Goal: Task Accomplishment & Management: Manage account settings

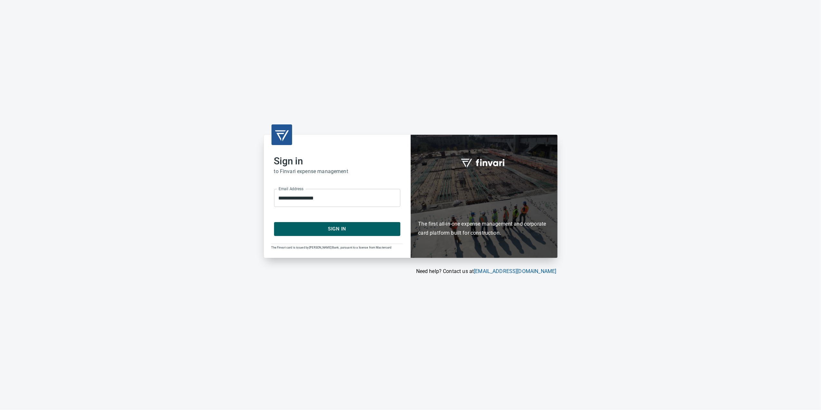
drag, startPoint x: 365, startPoint y: 235, endPoint x: 368, endPoint y: 234, distance: 3.2
click at [366, 235] on button "Sign In" at bounding box center [337, 229] width 126 height 14
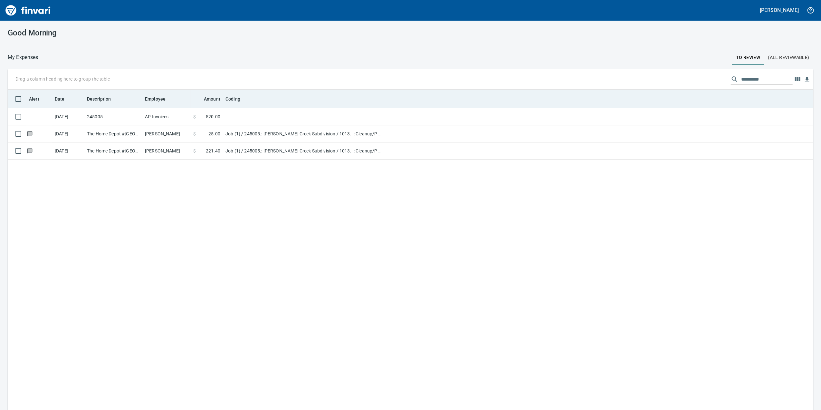
scroll to position [1, 1]
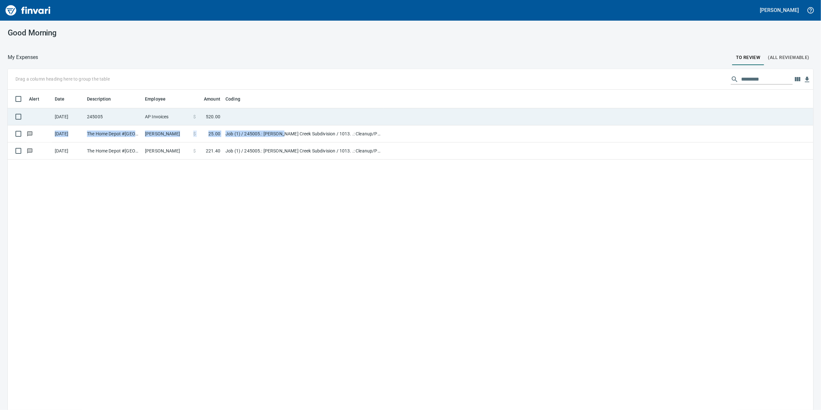
drag, startPoint x: 281, startPoint y: 124, endPoint x: 283, endPoint y: 119, distance: 5.8
click at [281, 124] on td at bounding box center [303, 116] width 161 height 17
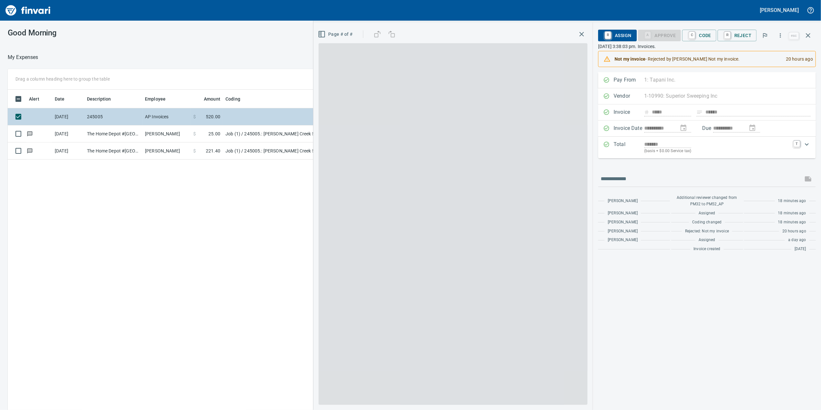
scroll to position [332, 632]
click at [283, 119] on td at bounding box center [303, 116] width 161 height 17
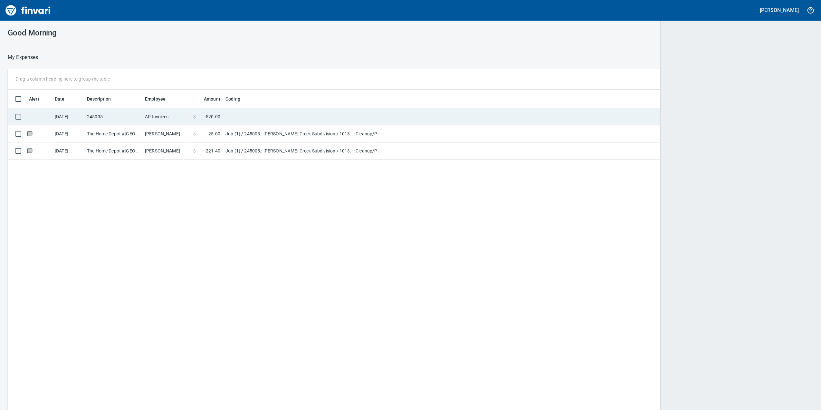
scroll to position [1, 1]
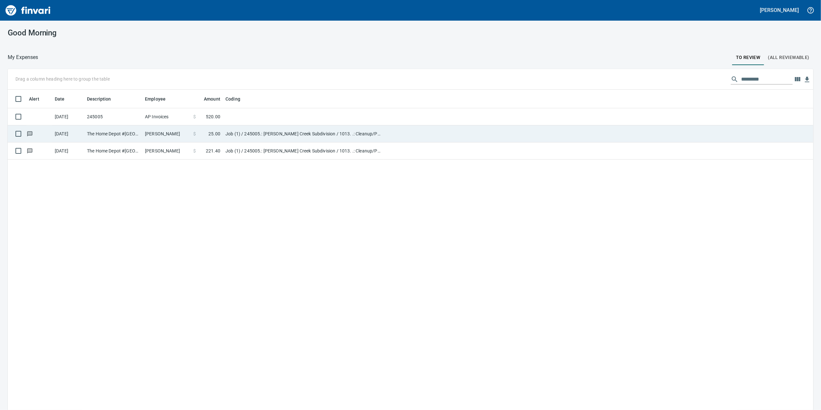
click at [280, 140] on td "Job (1) / 245005.: [PERSON_NAME] Creek Subdivision / 1013. .: Cleanup/Punchlist…" at bounding box center [303, 133] width 161 height 17
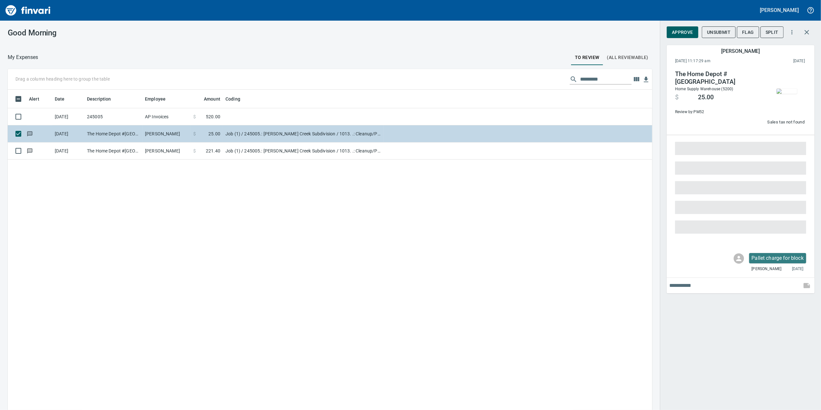
scroll to position [332, 632]
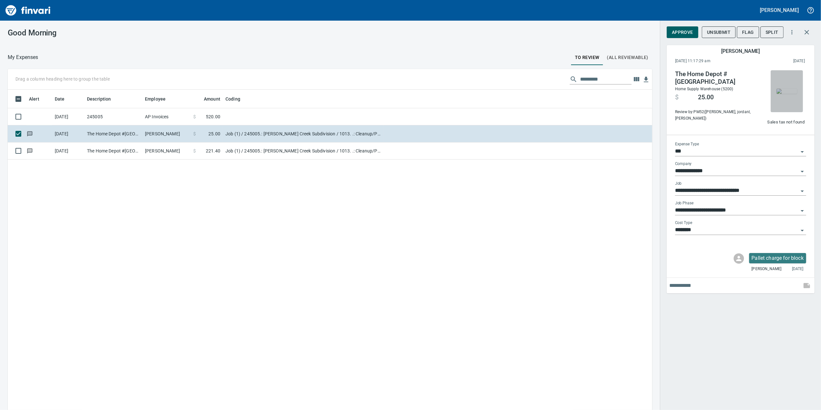
click at [782, 89] on img "button" at bounding box center [787, 91] width 21 height 5
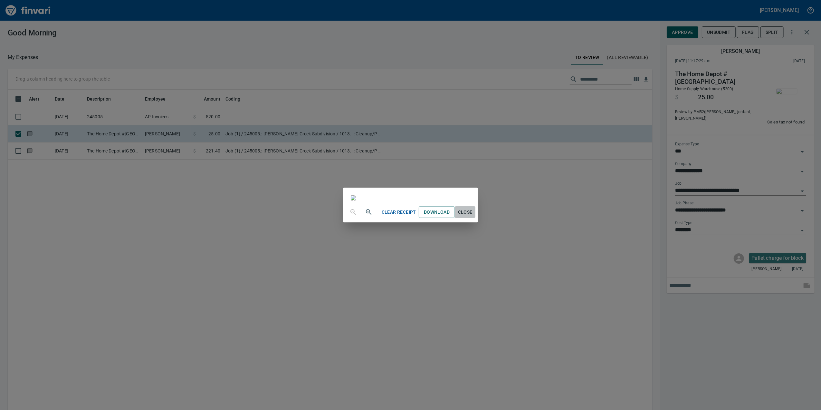
click at [473, 216] on span "Close" at bounding box center [464, 212] width 15 height 8
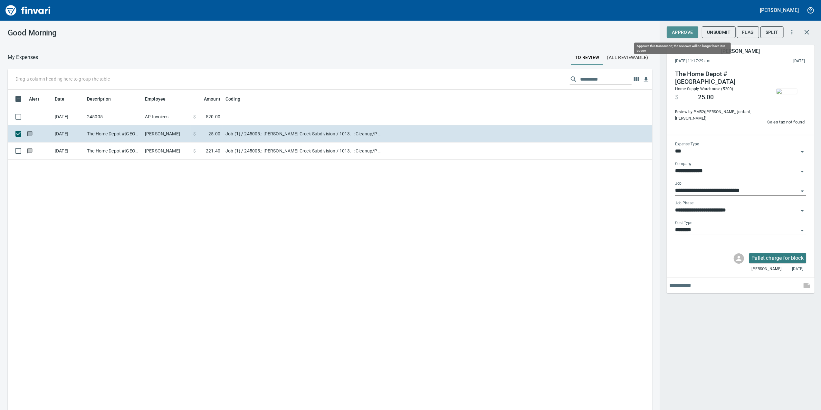
click at [680, 35] on span "Approve" at bounding box center [682, 32] width 21 height 8
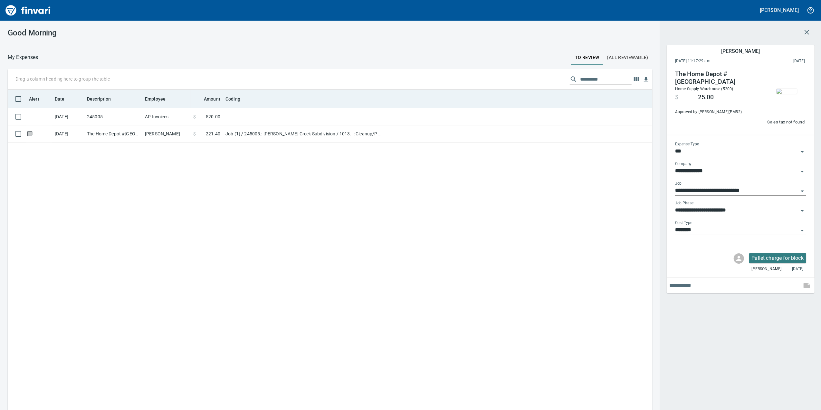
click at [365, 107] on th "Coding" at bounding box center [303, 99] width 161 height 19
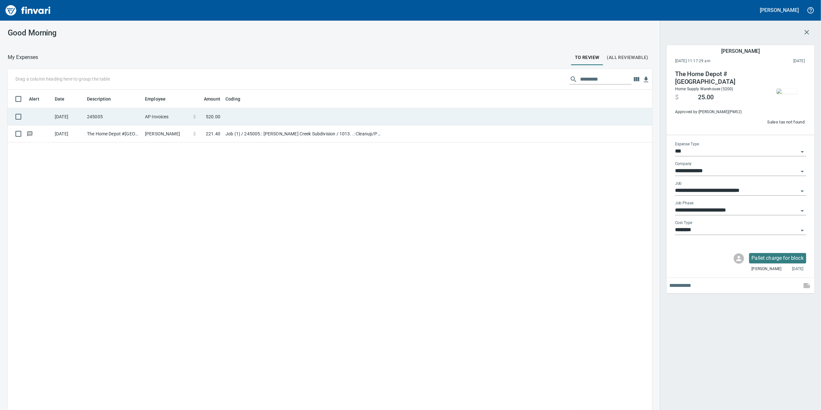
click at [369, 111] on td at bounding box center [303, 116] width 161 height 17
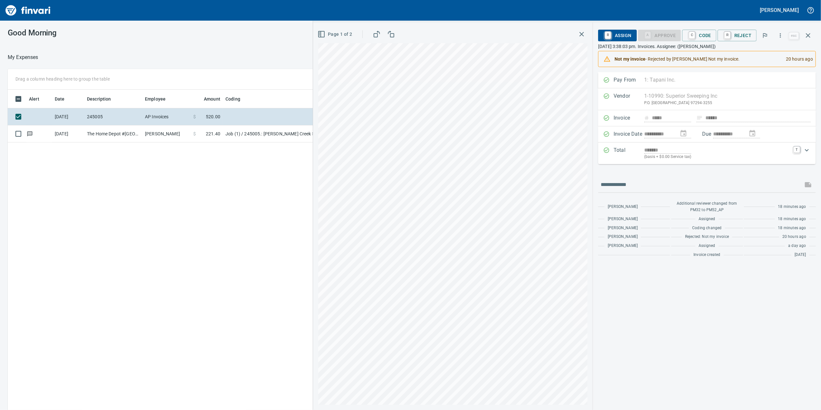
click at [738, 154] on div "*******" at bounding box center [717, 149] width 146 height 7
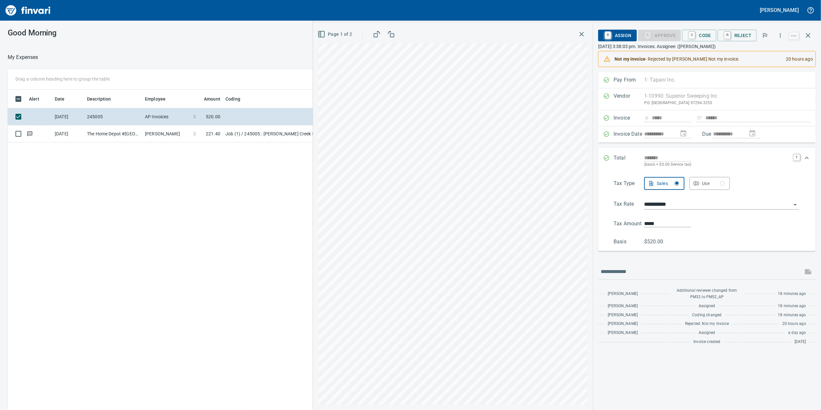
click at [729, 155] on div "Total ******* (basis + $0.00 Service tax) T" at bounding box center [707, 161] width 218 height 27
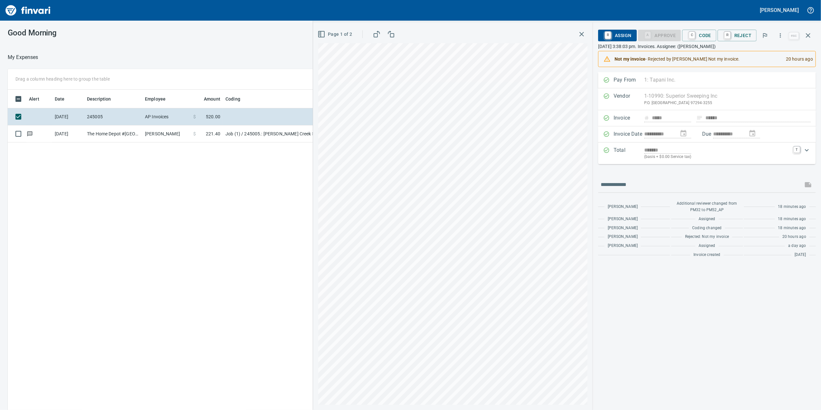
click at [705, 39] on span "C Code" at bounding box center [699, 35] width 24 height 11
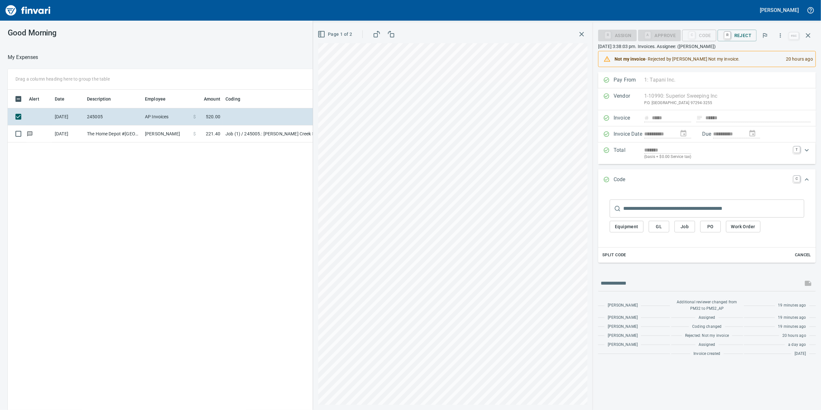
drag, startPoint x: 726, startPoint y: 200, endPoint x: 722, endPoint y: 209, distance: 10.3
click at [725, 205] on div "​ Equipment GL Job PO Work Order" at bounding box center [706, 217] width 207 height 49
click at [692, 229] on button "Job" at bounding box center [684, 227] width 21 height 12
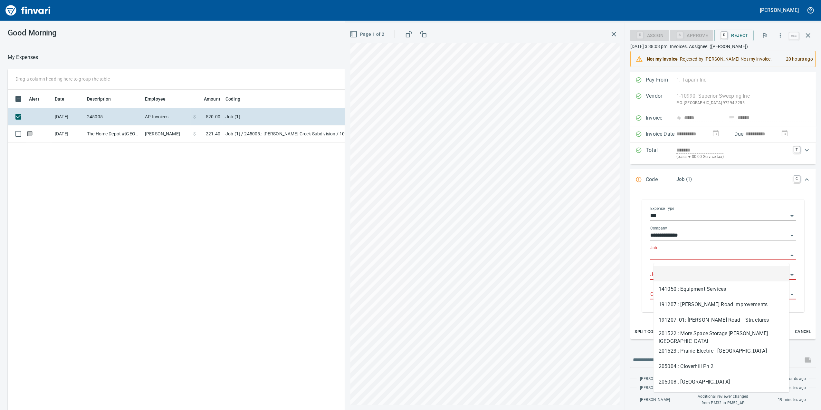
scroll to position [332, 632]
click at [676, 253] on input "Job" at bounding box center [719, 255] width 138 height 9
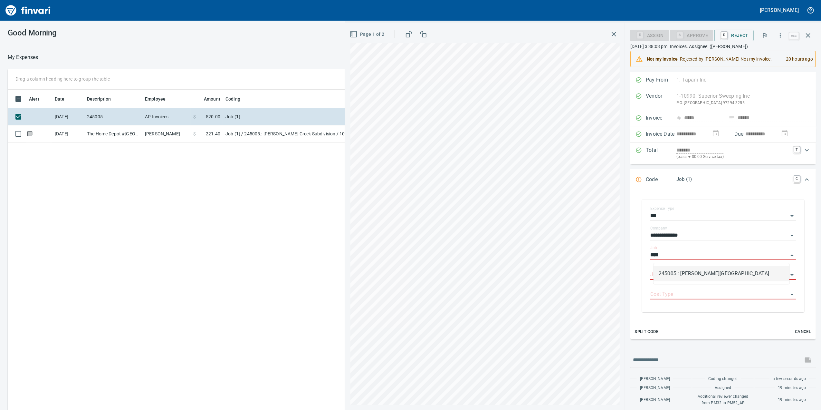
click at [704, 275] on li "245005.: [PERSON_NAME][GEOGRAPHIC_DATA]" at bounding box center [721, 273] width 136 height 15
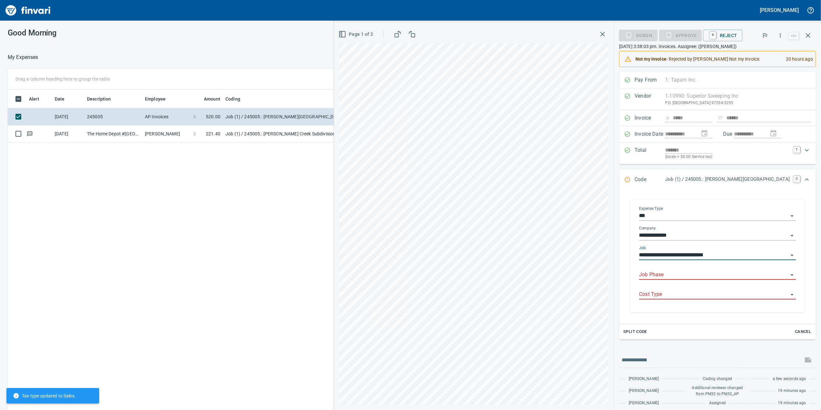
type input "**********"
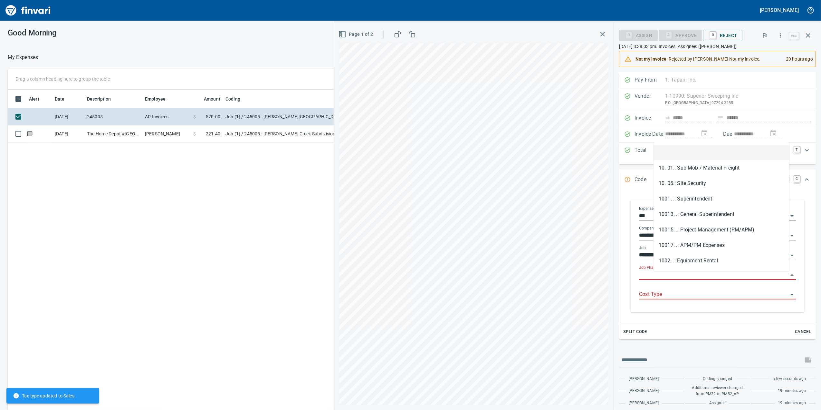
click at [690, 279] on input "Job Phase" at bounding box center [713, 274] width 149 height 9
click at [716, 160] on li "10. 01.: Sub Mob / Material Freight" at bounding box center [721, 152] width 136 height 15
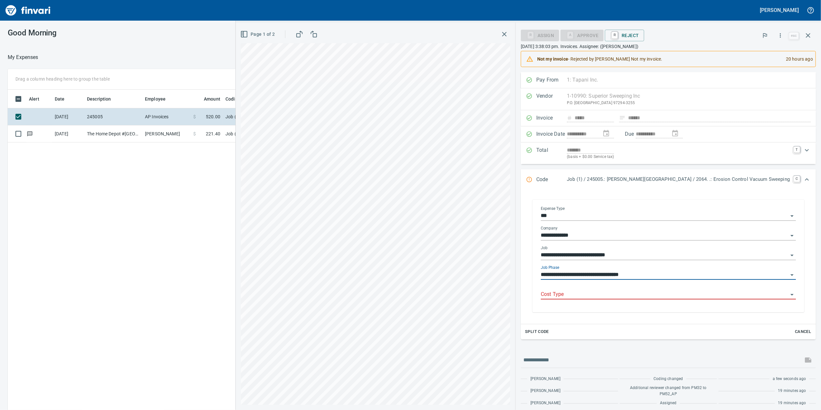
type input "**********"
click at [663, 298] on input "Cost Type" at bounding box center [664, 294] width 247 height 9
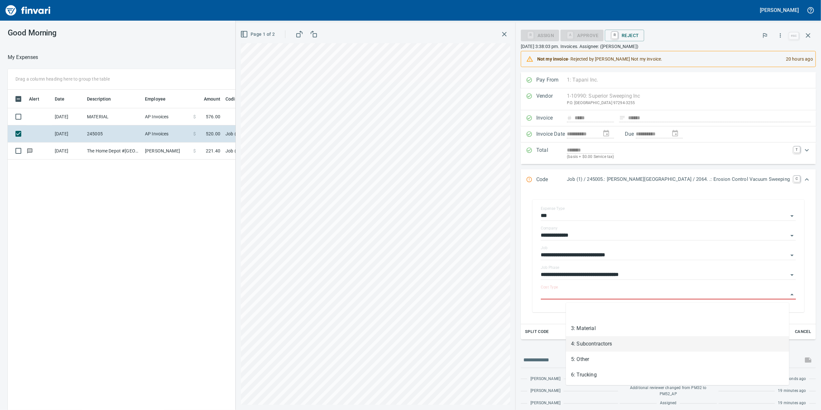
click at [625, 341] on li "4: Subcontractors" at bounding box center [677, 343] width 223 height 15
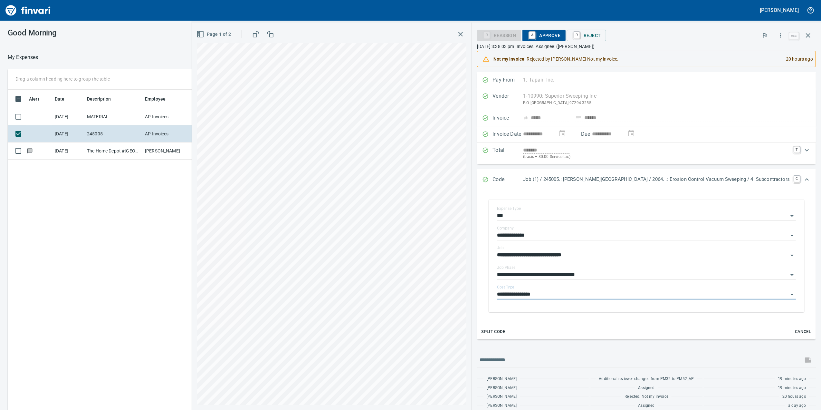
type input "**********"
click at [560, 33] on span "A Approve" at bounding box center [544, 35] width 33 height 11
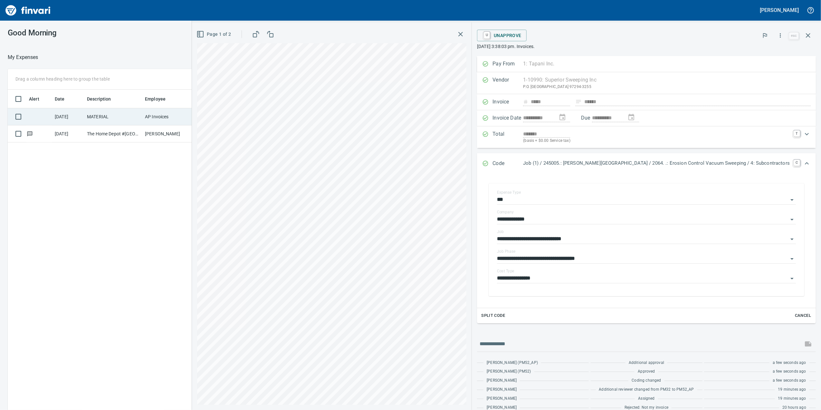
click at [179, 123] on td "AP Invoices" at bounding box center [166, 116] width 48 height 17
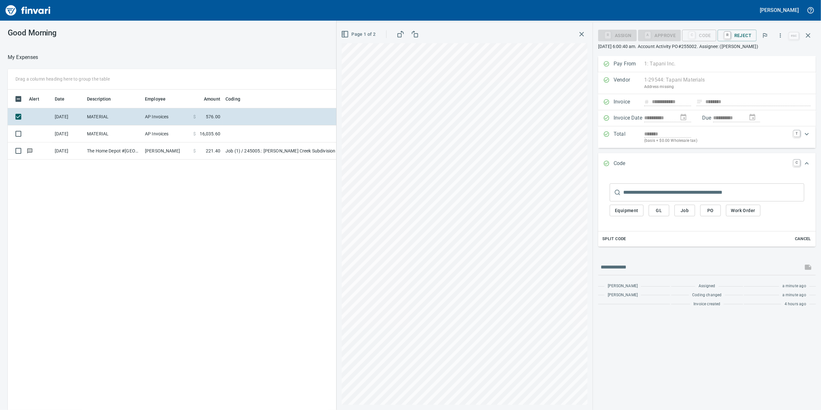
scroll to position [332, 632]
click at [678, 208] on button "Job" at bounding box center [684, 211] width 21 height 12
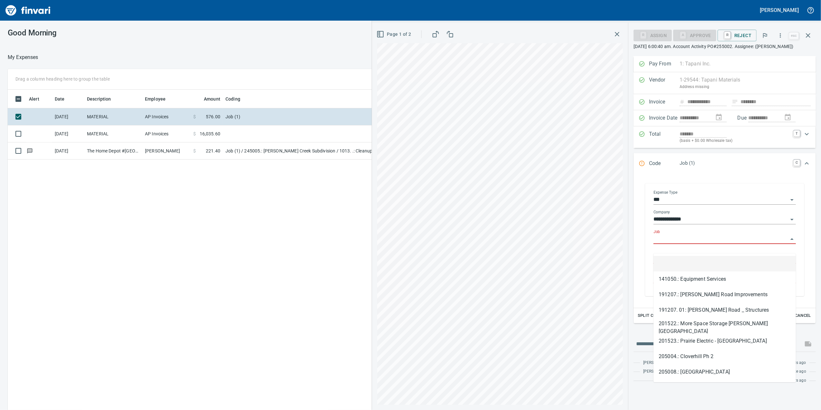
click at [658, 243] on input "Job" at bounding box center [720, 238] width 135 height 9
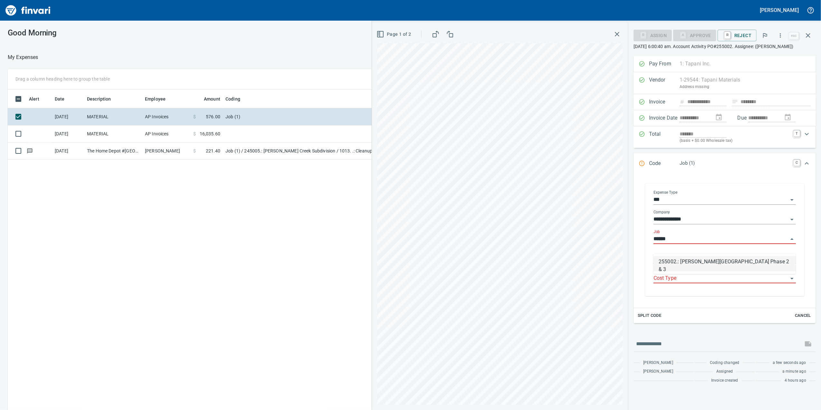
drag, startPoint x: 748, startPoint y: 266, endPoint x: 656, endPoint y: 279, distance: 92.4
click at [746, 267] on li "255002.: [PERSON_NAME][GEOGRAPHIC_DATA] Phase 2 & 3" at bounding box center [724, 263] width 142 height 15
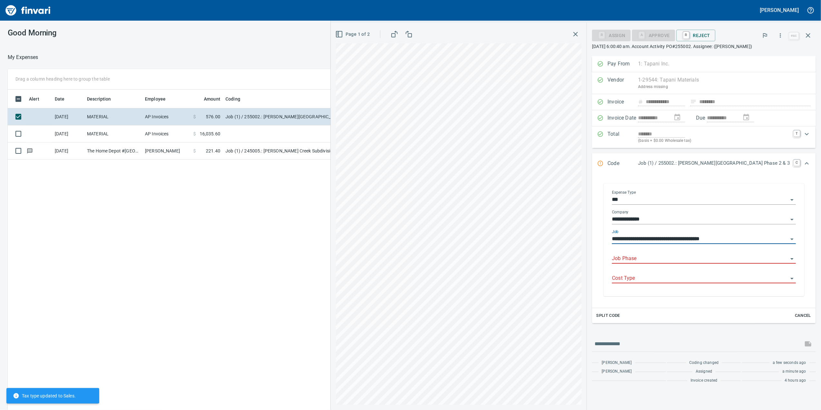
type input "**********"
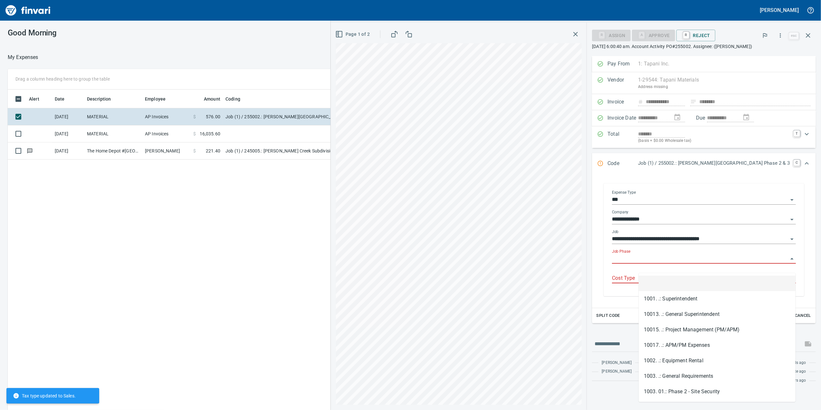
click at [658, 263] on input "Job Phase" at bounding box center [700, 258] width 176 height 9
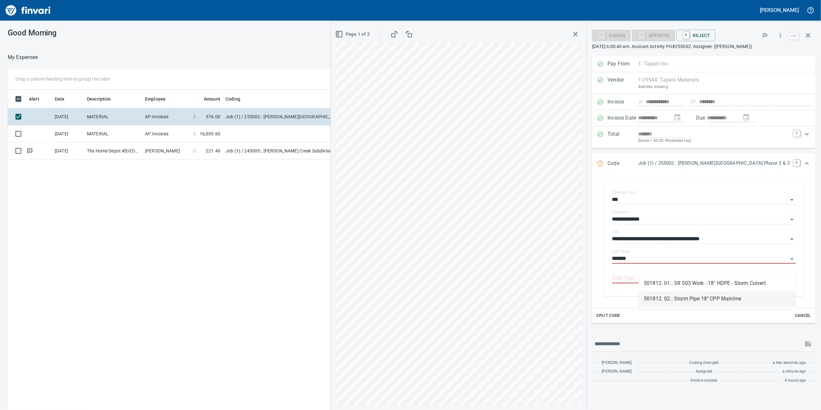
click at [704, 299] on li "501812. 02.: Storm Pipe 18" CPP Mainline" at bounding box center [717, 298] width 157 height 15
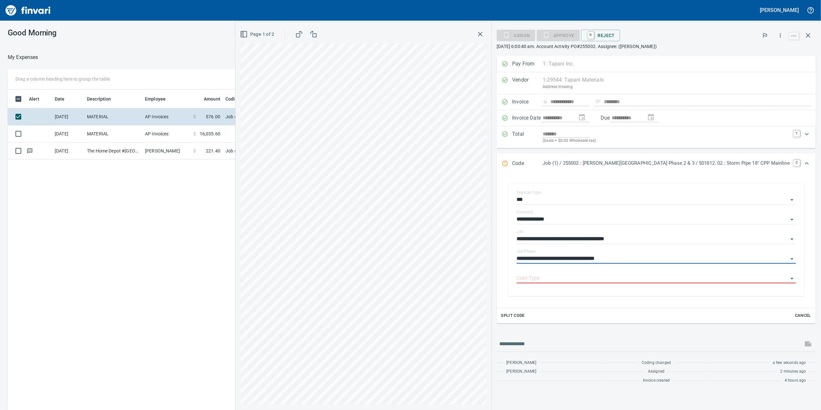
type input "**********"
click at [242, 33] on rect "button" at bounding box center [242, 32] width 1 height 1
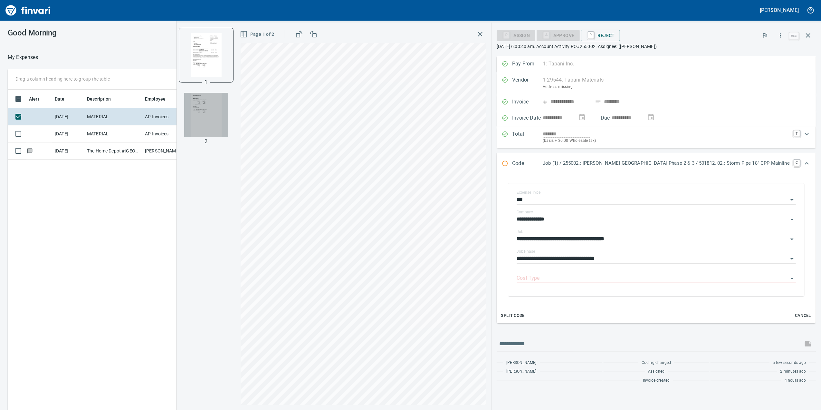
click at [228, 108] on img "button" at bounding box center [206, 115] width 44 height 44
click at [228, 69] on img "button" at bounding box center [206, 55] width 44 height 44
click at [623, 273] on div "Cost Type" at bounding box center [656, 276] width 279 height 14
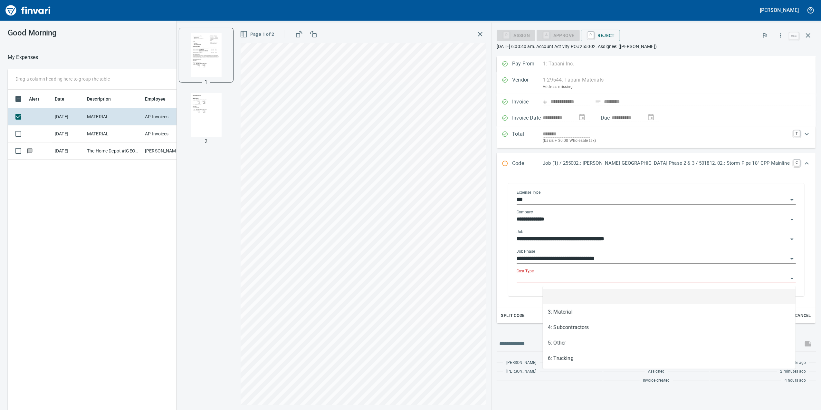
click at [621, 276] on input "Cost Type" at bounding box center [653, 278] width 272 height 9
click at [591, 316] on li "3: Material" at bounding box center [669, 311] width 253 height 15
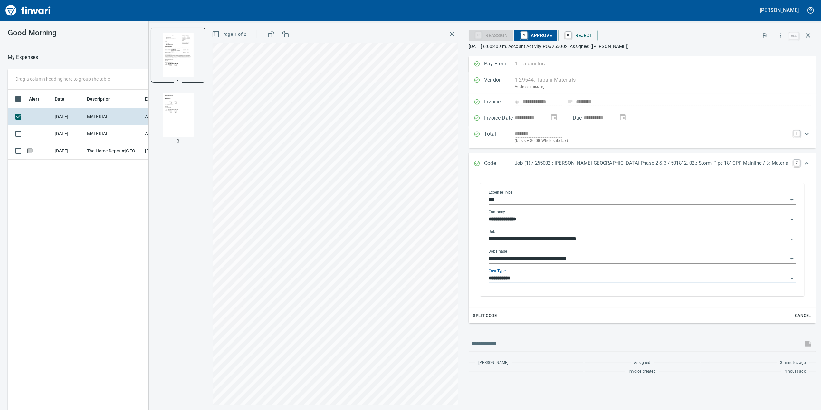
type input "**********"
drag, startPoint x: 559, startPoint y: 33, endPoint x: 121, endPoint y: 57, distance: 439.0
click at [552, 33] on span "A Approve" at bounding box center [535, 35] width 33 height 11
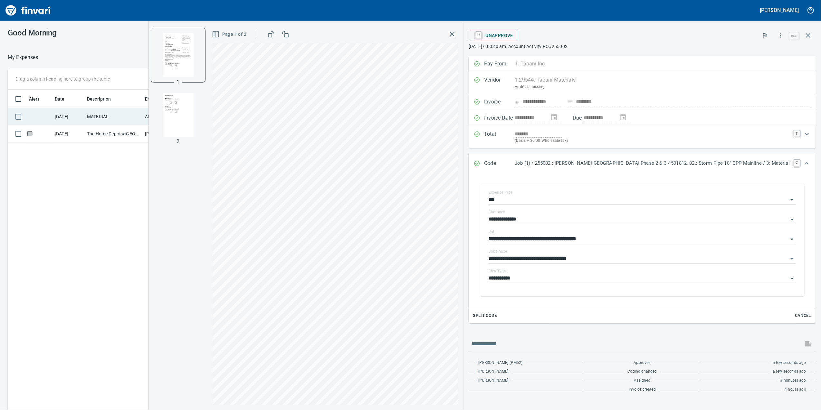
click at [133, 120] on td "MATERIAL" at bounding box center [113, 116] width 58 height 17
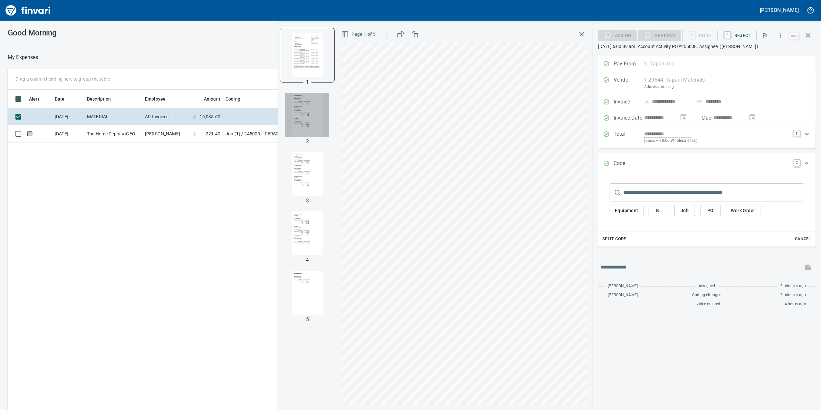
click at [294, 113] on img "button" at bounding box center [307, 115] width 44 height 44
click at [311, 69] on img "button" at bounding box center [307, 55] width 44 height 44
click at [305, 99] on img "button" at bounding box center [307, 115] width 44 height 44
click at [302, 158] on img "button" at bounding box center [307, 174] width 44 height 44
click at [305, 194] on img "button" at bounding box center [307, 174] width 44 height 44
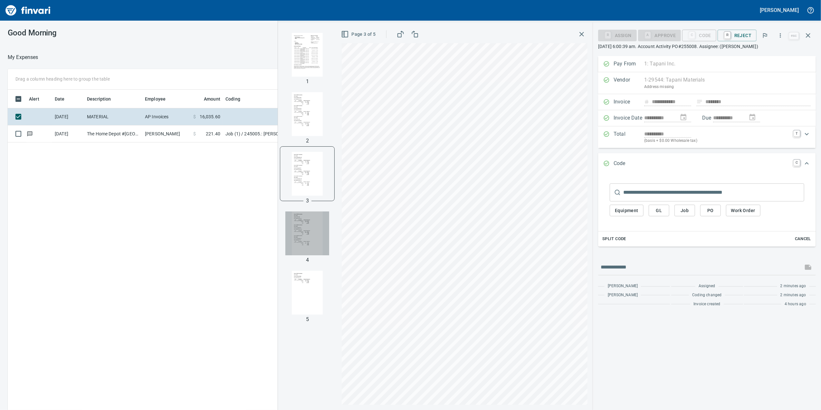
click at [297, 246] on img "button" at bounding box center [307, 233] width 44 height 44
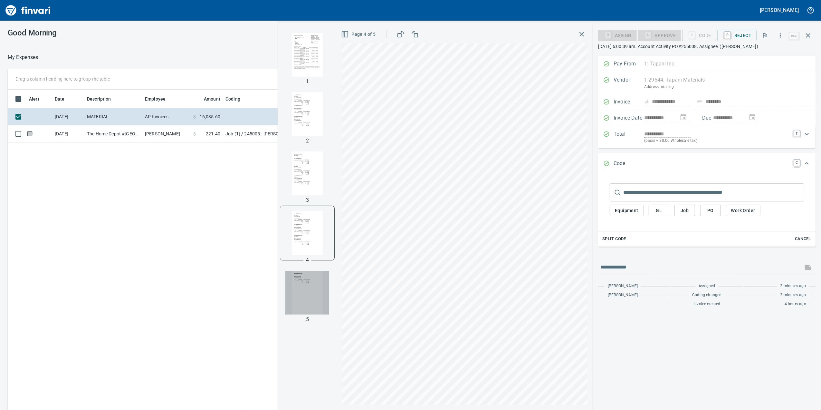
click at [302, 284] on img "button" at bounding box center [307, 293] width 44 height 44
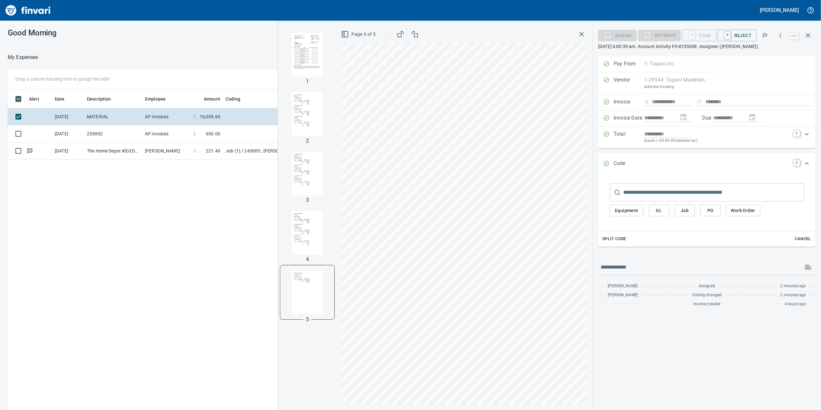
scroll to position [332, 632]
click at [632, 197] on input "text" at bounding box center [713, 192] width 181 height 18
click at [680, 210] on span "Job" at bounding box center [685, 210] width 10 height 8
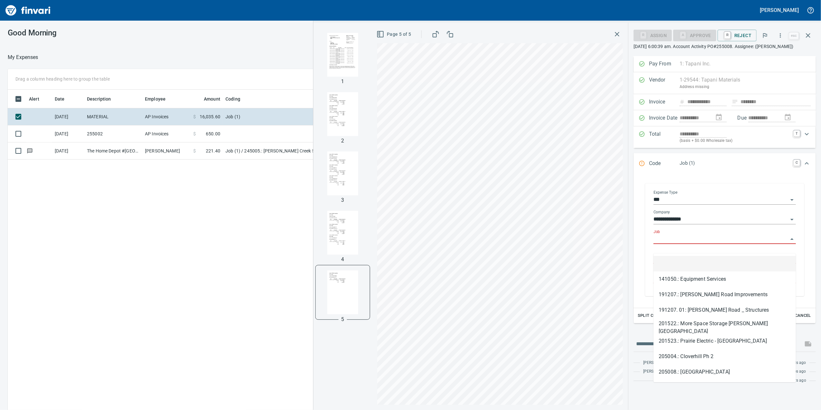
click at [672, 243] on input "Job" at bounding box center [720, 238] width 135 height 9
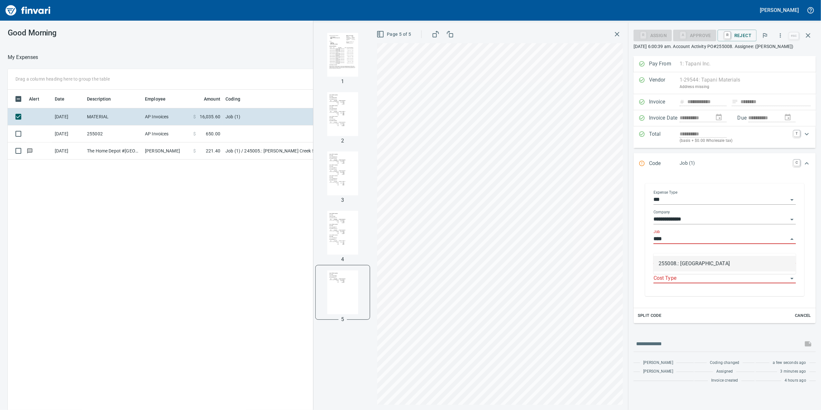
click at [691, 258] on li "255008.: [GEOGRAPHIC_DATA]" at bounding box center [724, 263] width 142 height 15
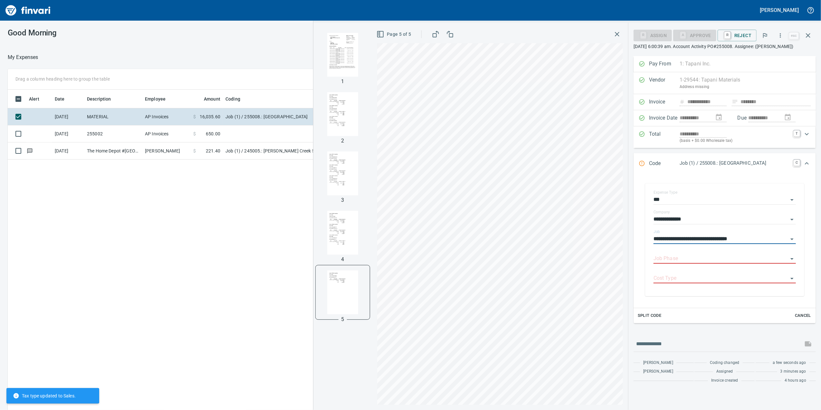
type input "**********"
click at [343, 81] on p "1" at bounding box center [342, 82] width 3 height 8
click at [331, 48] on img "button" at bounding box center [343, 55] width 44 height 44
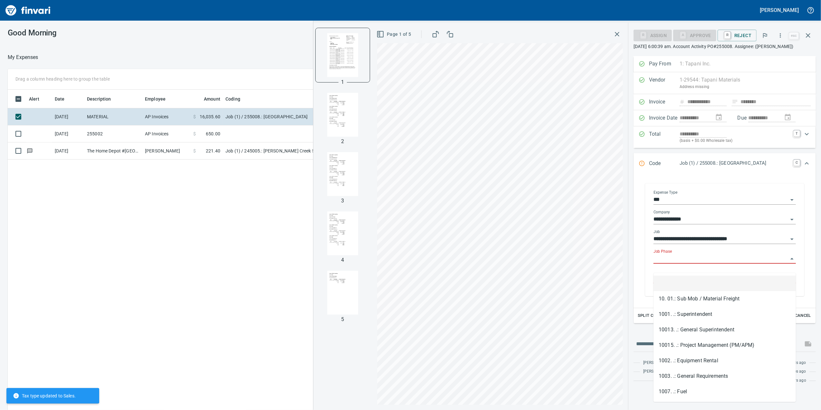
click at [663, 263] on input "Job Phase" at bounding box center [720, 258] width 135 height 9
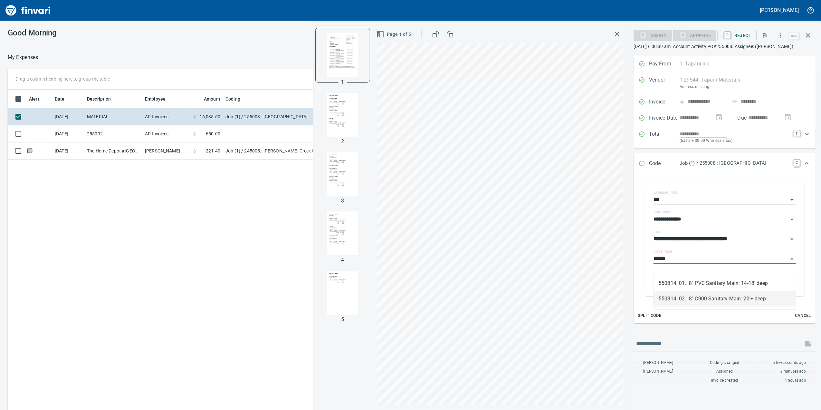
click at [714, 298] on li "550814. 02.: 8" C900 Sanitary Main: 20'+ deep" at bounding box center [724, 298] width 142 height 15
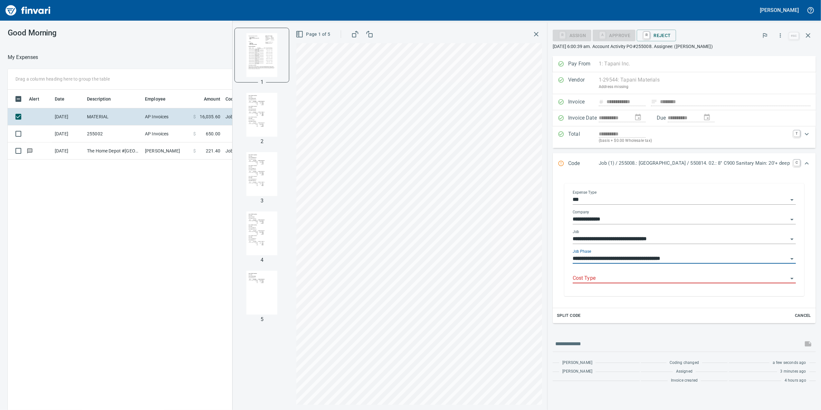
type input "**********"
click at [680, 282] on input "Cost Type" at bounding box center [680, 278] width 215 height 9
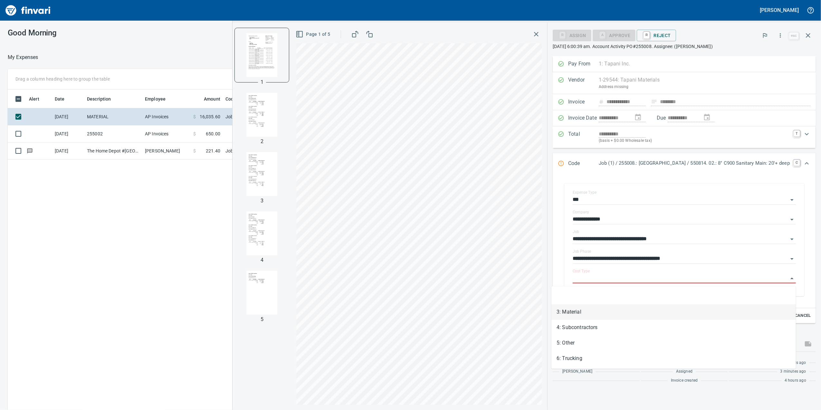
click at [661, 311] on li "3: Material" at bounding box center [673, 311] width 244 height 15
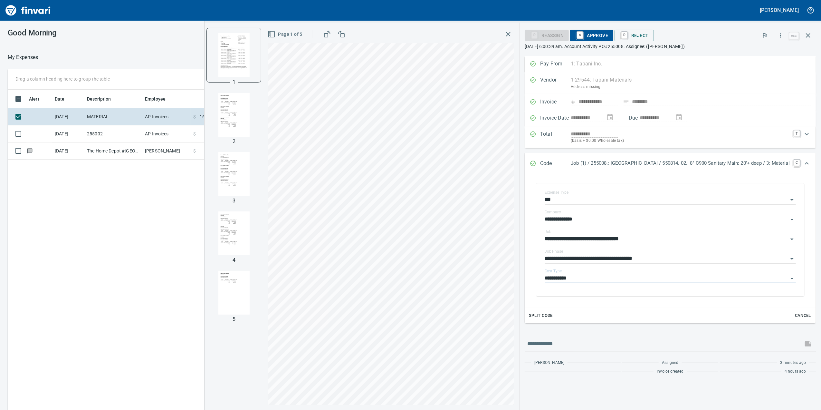
type input "**********"
click at [575, 38] on span "A Approve" at bounding box center [591, 35] width 33 height 11
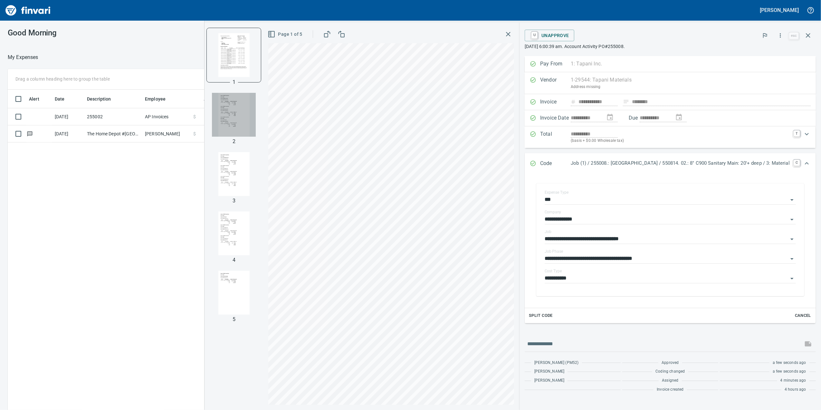
click at [220, 114] on img "button" at bounding box center [234, 115] width 44 height 44
click at [212, 161] on img "button" at bounding box center [234, 174] width 44 height 44
click at [212, 218] on img "button" at bounding box center [234, 233] width 44 height 44
click at [217, 275] on img "button" at bounding box center [234, 293] width 44 height 44
click at [214, 296] on img "button" at bounding box center [234, 292] width 44 height 44
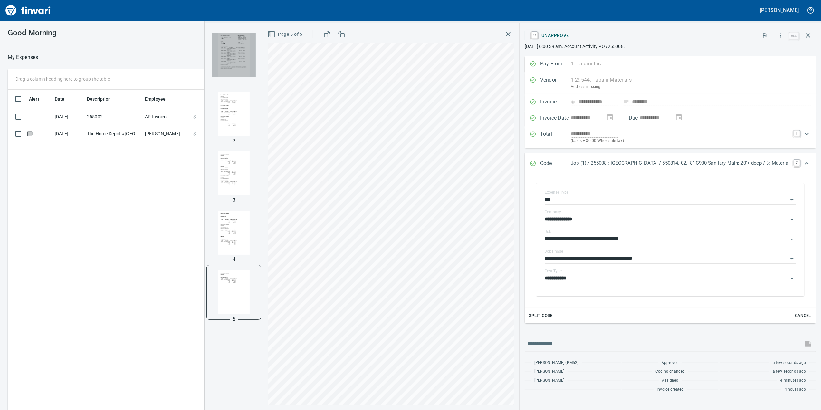
click at [224, 57] on img "button" at bounding box center [234, 55] width 44 height 44
click at [137, 216] on div "Alert Date Description Employee Amount Coding [DATE] 255002 AP Invoices $ 650.0…" at bounding box center [330, 259] width 644 height 338
click at [482, 37] on div "Page 1 of 5" at bounding box center [391, 34] width 246 height 13
click at [504, 34] on icon "button" at bounding box center [508, 34] width 8 height 8
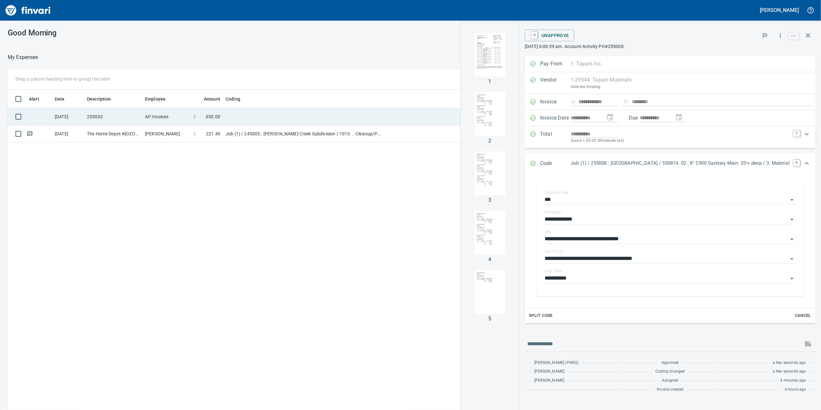
click at [254, 111] on td at bounding box center [303, 116] width 161 height 17
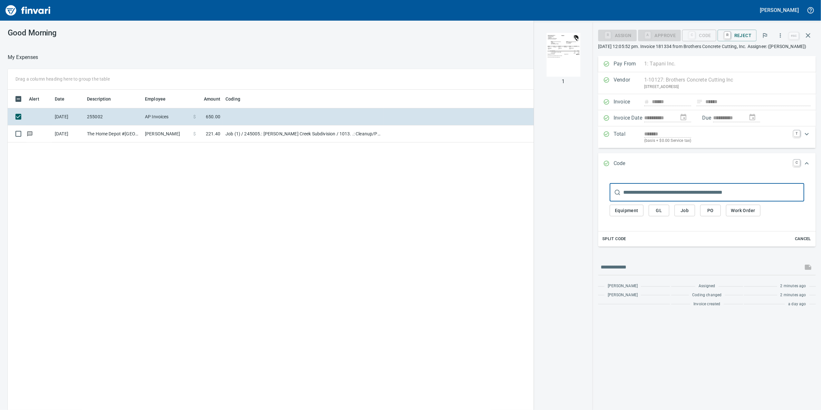
click at [549, 56] on img "button" at bounding box center [563, 55] width 44 height 44
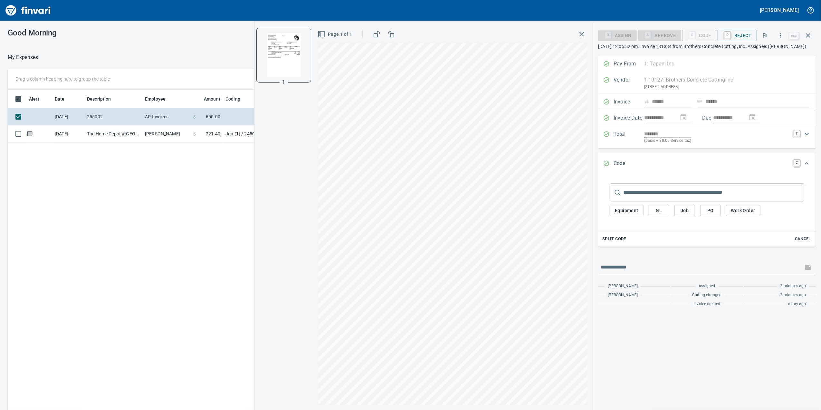
click at [688, 214] on span "Job" at bounding box center [685, 210] width 10 height 8
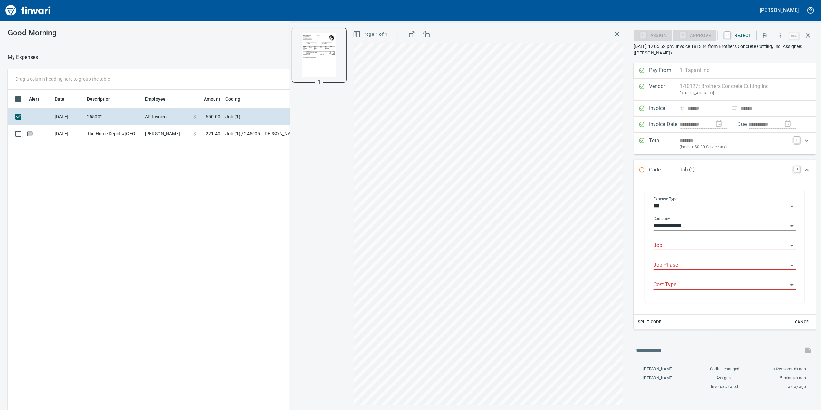
click at [686, 239] on div "Job" at bounding box center [724, 243] width 142 height 14
click at [686, 243] on input "Job" at bounding box center [720, 245] width 135 height 9
click at [688, 256] on li "255002.: [PERSON_NAME][GEOGRAPHIC_DATA] Phase 2 & 3" at bounding box center [724, 263] width 142 height 15
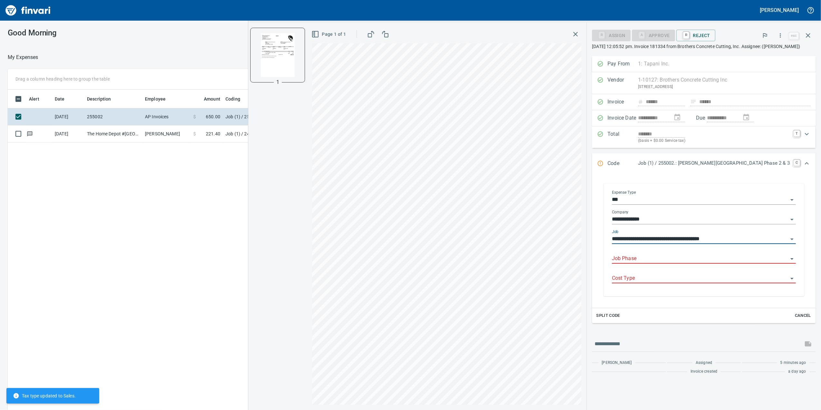
type input "**********"
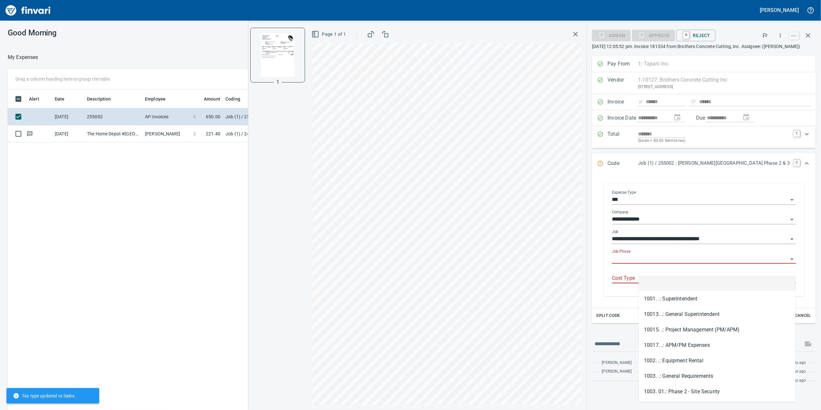
click at [679, 263] on input "Job Phase" at bounding box center [700, 258] width 176 height 9
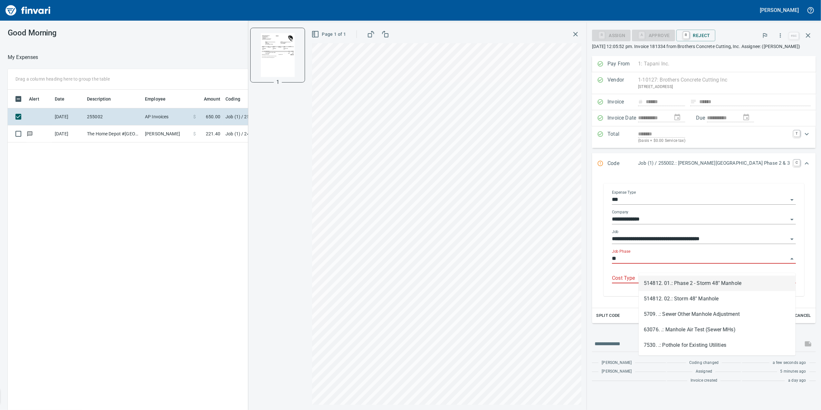
type input "*"
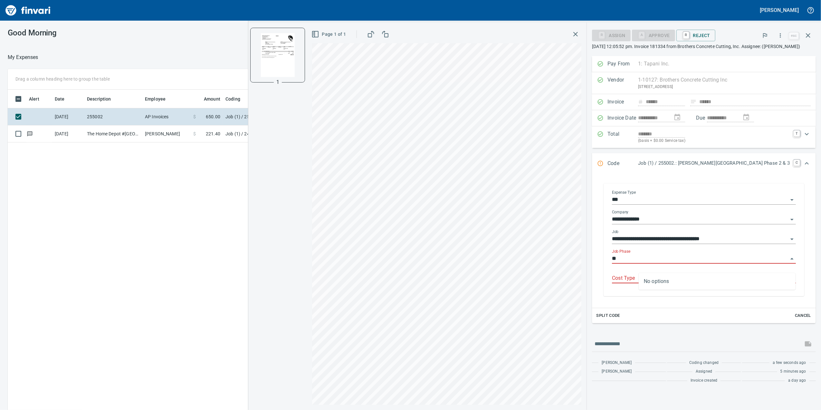
type input "*"
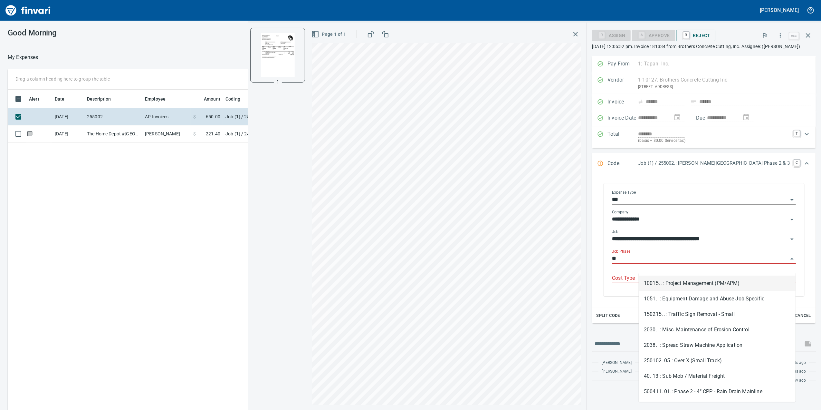
type input "*"
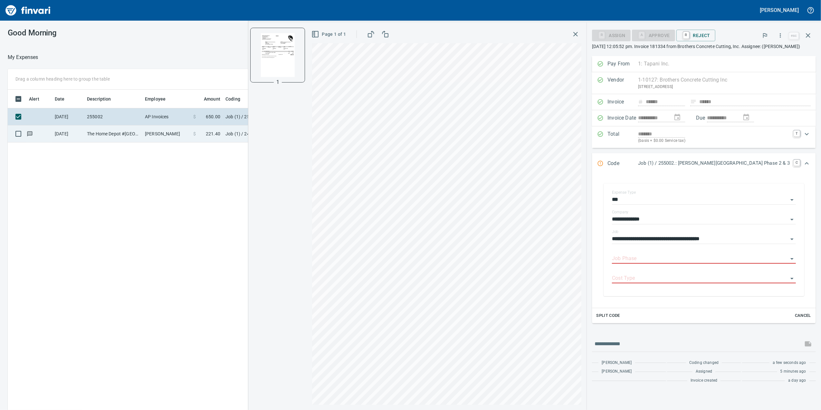
click at [235, 128] on td "Job (1) / 245005.: [PERSON_NAME] Creek Subdivision / 1013. .: Cleanup/Punchlist…" at bounding box center [303, 133] width 161 height 17
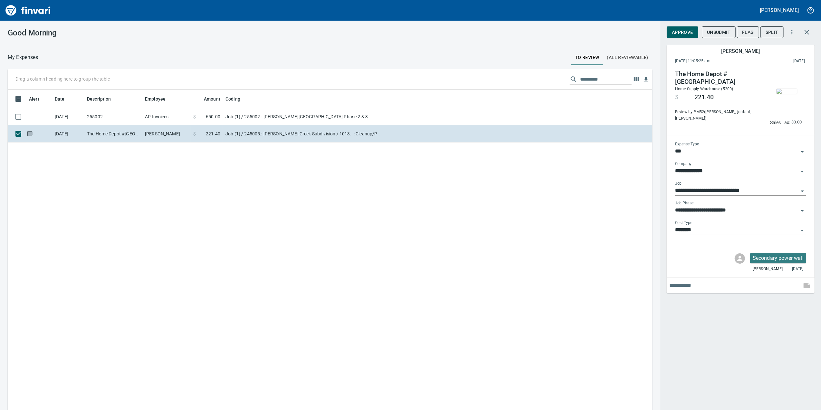
click at [777, 93] on img "button" at bounding box center [787, 91] width 21 height 5
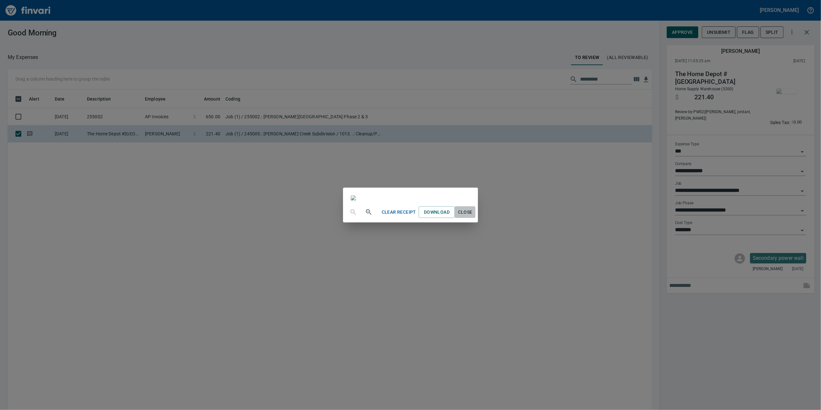
click at [473, 216] on span "Close" at bounding box center [464, 212] width 15 height 8
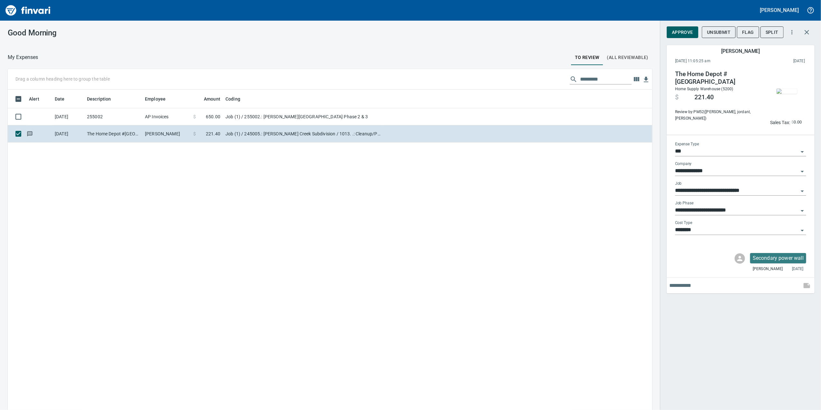
click at [781, 90] on img "button" at bounding box center [787, 91] width 21 height 5
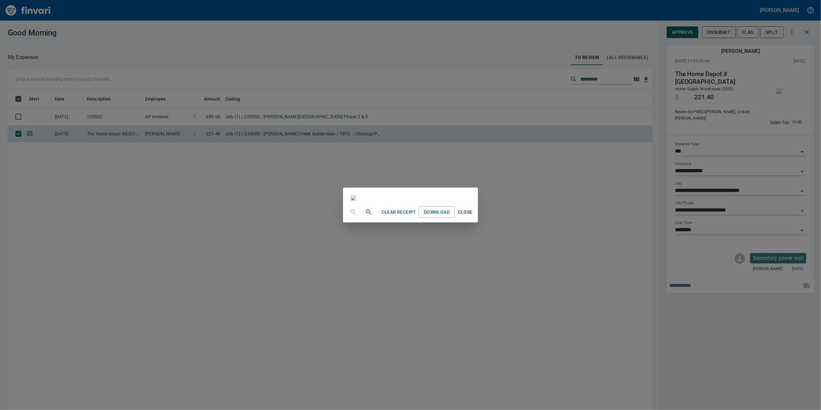
click at [596, 213] on div "Clear Receipt Download Close" at bounding box center [410, 205] width 821 height 410
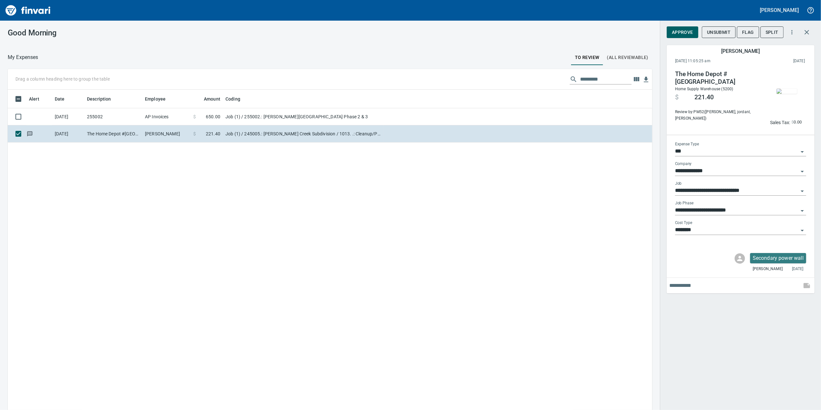
scroll to position [332, 632]
click at [769, 206] on input "**********" at bounding box center [736, 210] width 123 height 9
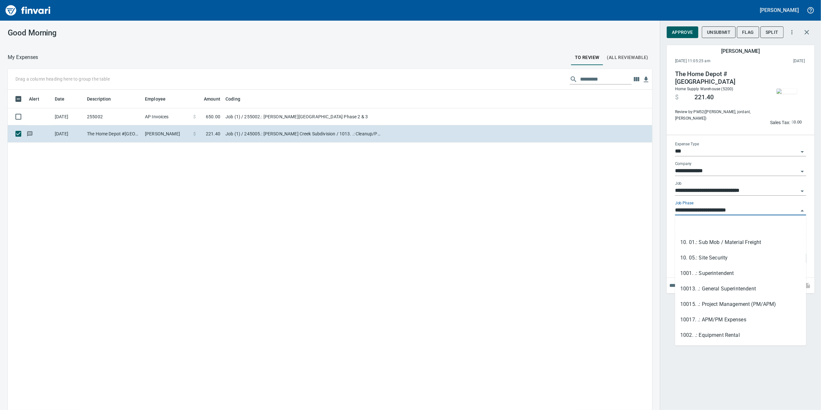
scroll to position [59, 0]
click at [768, 206] on input "**********" at bounding box center [736, 210] width 123 height 9
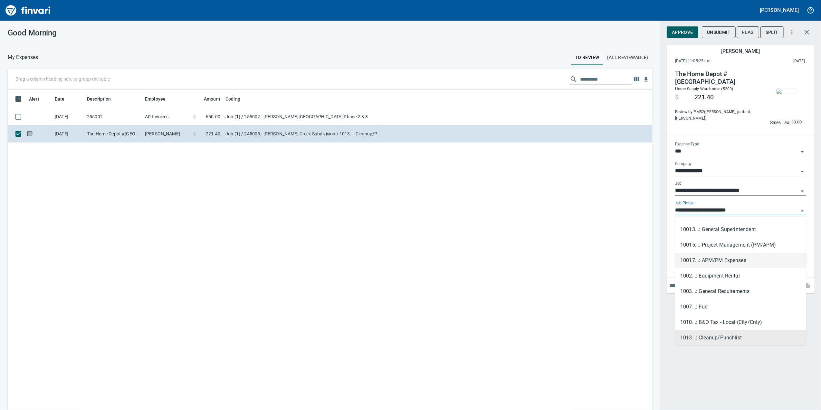
scroll to position [0, 0]
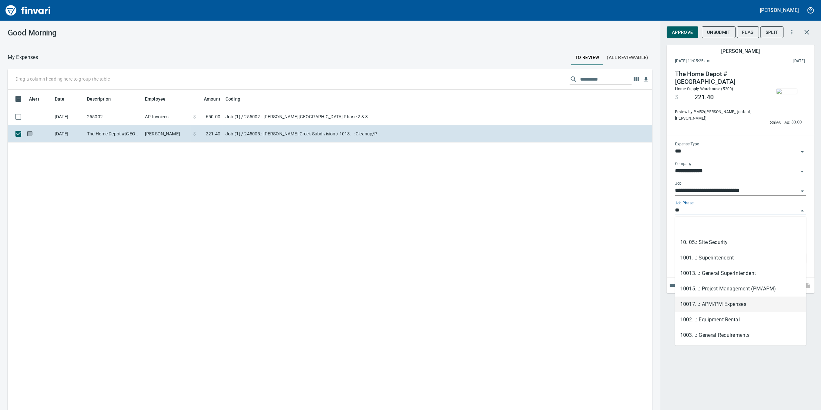
type input "*"
type input "**********"
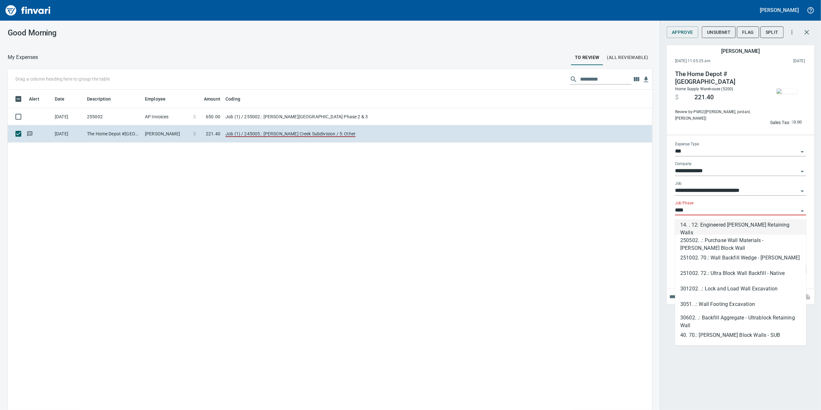
scroll to position [332, 632]
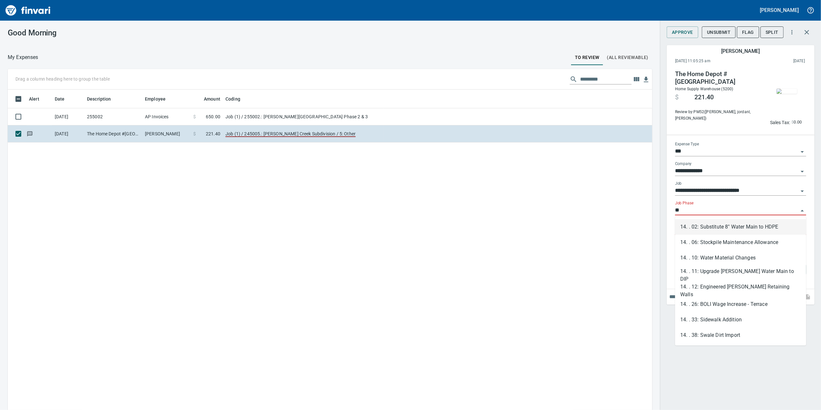
type input "*"
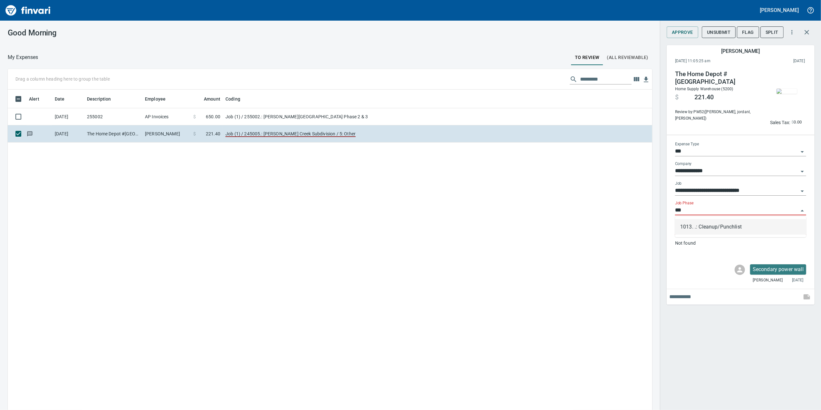
click at [700, 224] on li "1013. .: Cleanup/Punchlist" at bounding box center [740, 226] width 131 height 15
type input "**********"
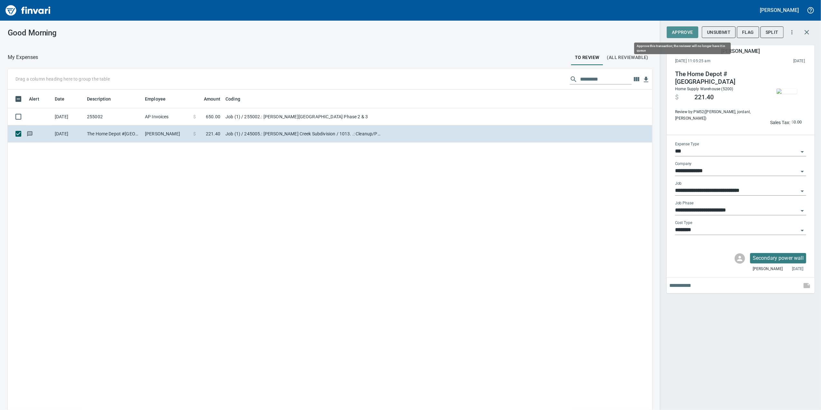
click at [681, 30] on span "Approve" at bounding box center [682, 32] width 21 height 8
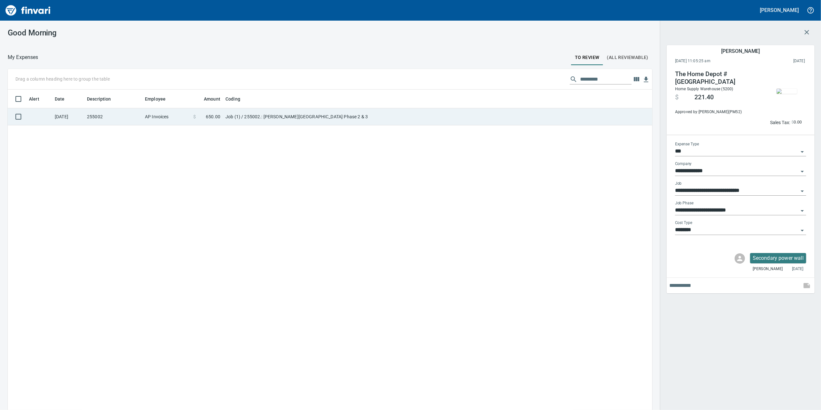
click at [561, 120] on td at bounding box center [518, 116] width 268 height 17
